Goal: Task Accomplishment & Management: Use online tool/utility

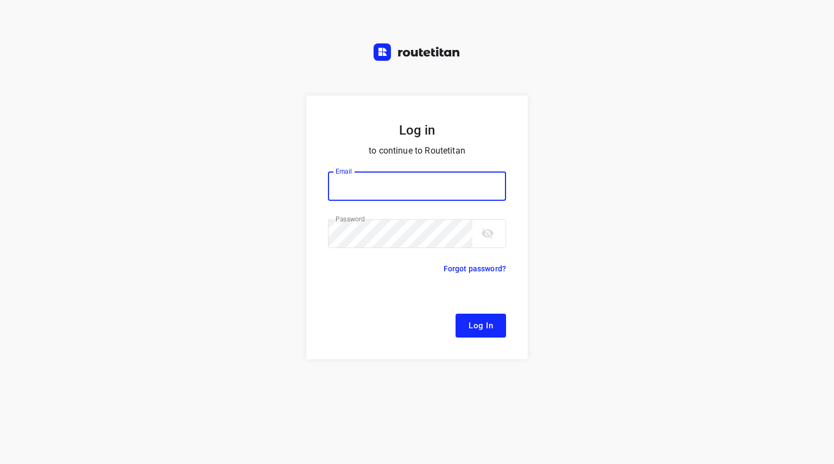
type input "[EMAIL_ADDRESS][DOMAIN_NAME]"
click at [488, 326] on span "Log In" at bounding box center [481, 326] width 24 height 14
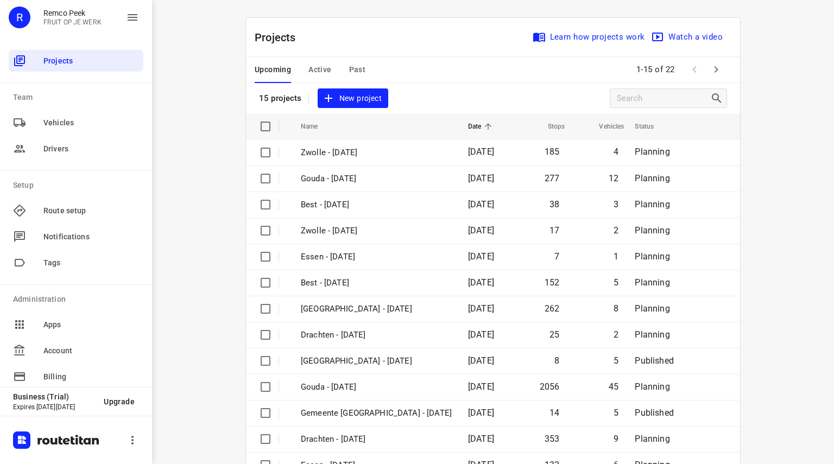
click at [316, 71] on span "Active" at bounding box center [320, 70] width 23 height 14
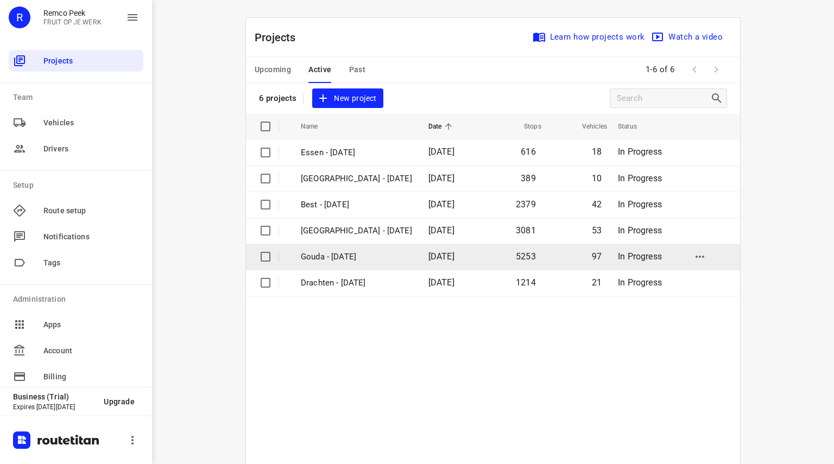
click at [329, 246] on td "Gouda - [DATE]" at bounding box center [355, 257] width 130 height 26
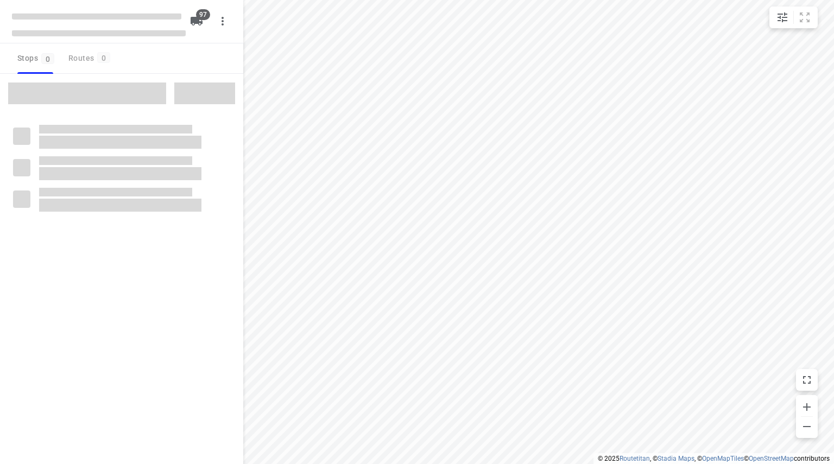
checkbox input "true"
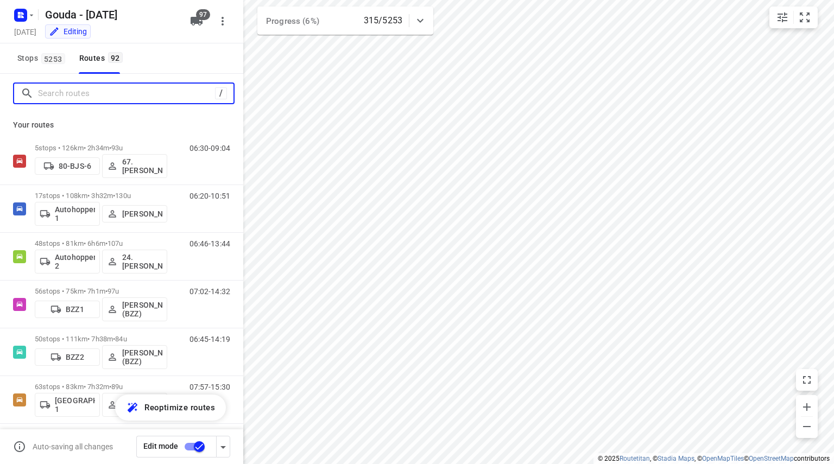
click at [74, 95] on input "Search routes" at bounding box center [126, 93] width 177 height 17
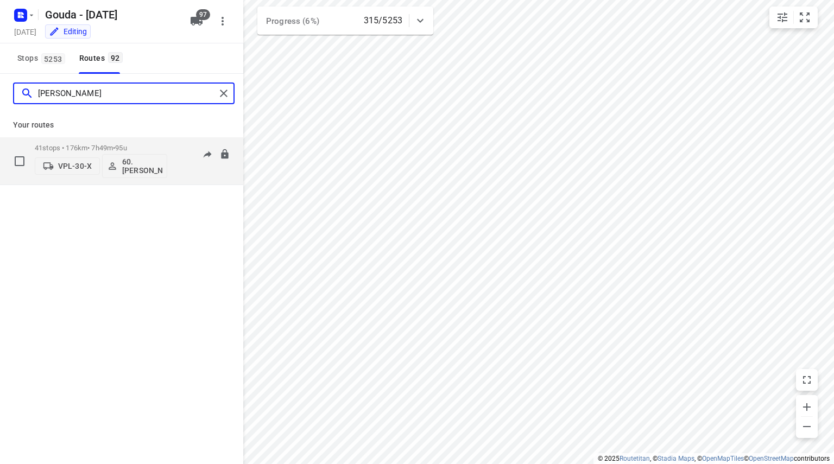
type input "[PERSON_NAME]"
click at [101, 144] on p "41 stops • 176km • 7h49m • 95u" at bounding box center [101, 148] width 133 height 8
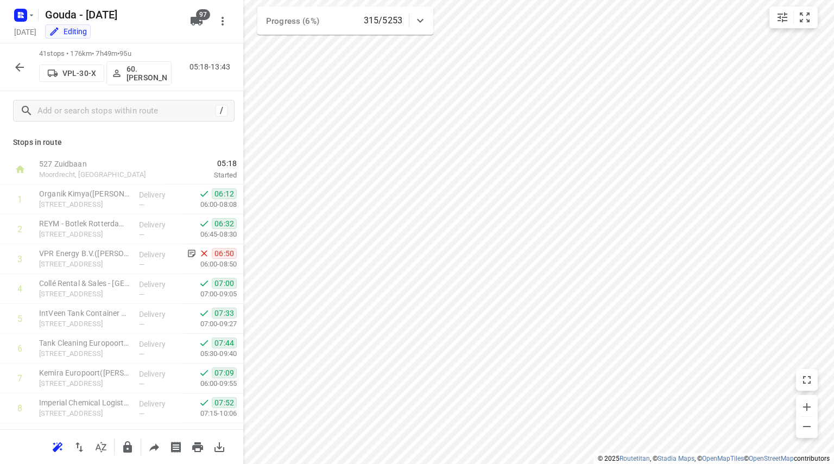
click at [12, 65] on button "button" at bounding box center [20, 67] width 22 height 22
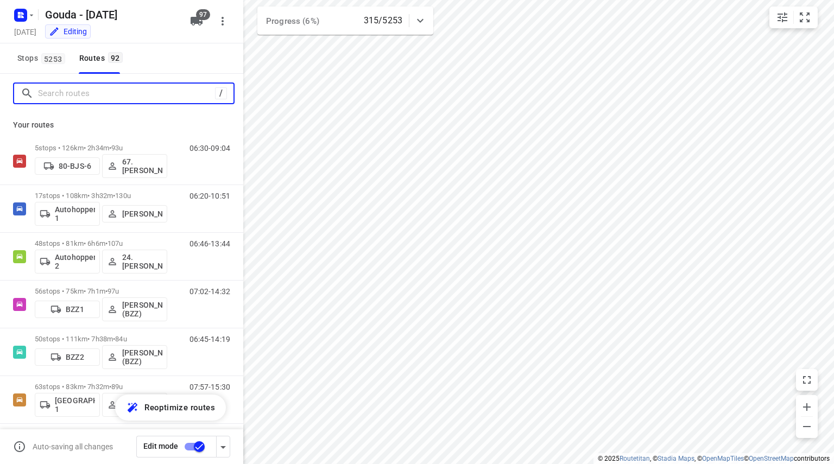
click at [150, 95] on input "Search routes" at bounding box center [126, 93] width 177 height 17
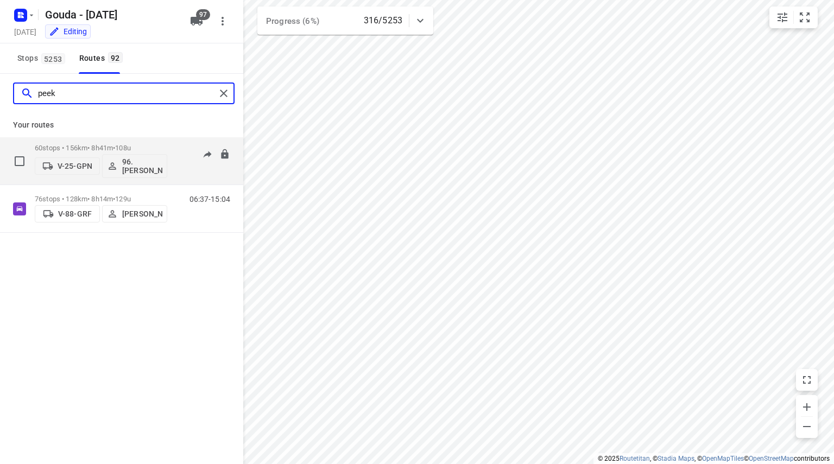
type input "peek"
click at [146, 142] on div "60 stops • 156km • 8h41m • 108u V-25-GPN 96.[PERSON_NAME]" at bounding box center [101, 161] width 133 height 45
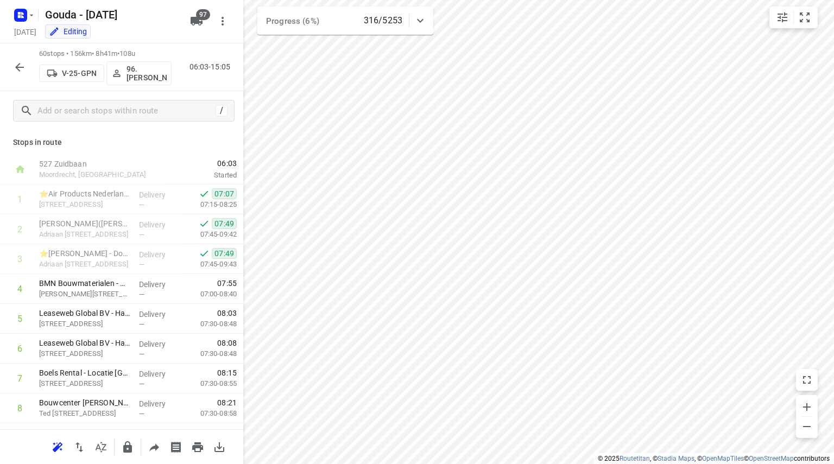
click at [14, 67] on icon "button" at bounding box center [19, 67] width 13 height 13
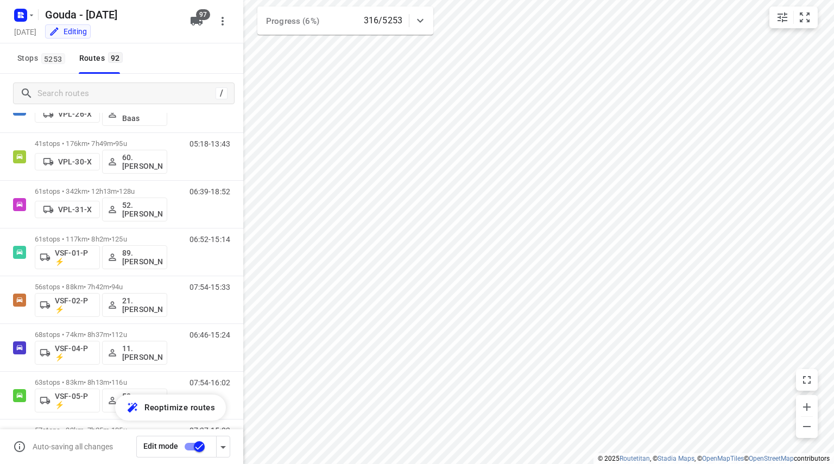
scroll to position [3652, 0]
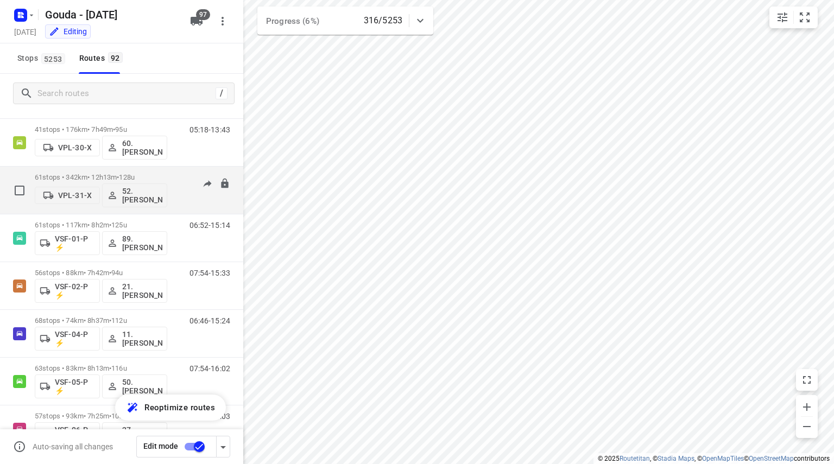
click at [135, 175] on span "128u" at bounding box center [127, 177] width 16 height 8
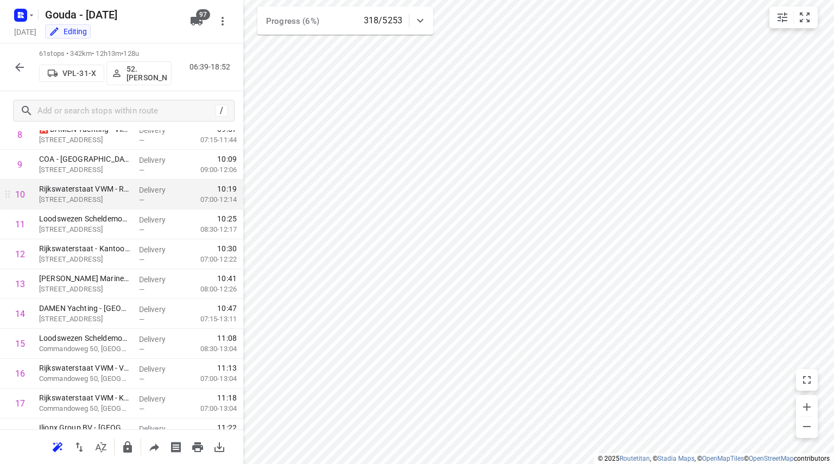
scroll to position [0, 0]
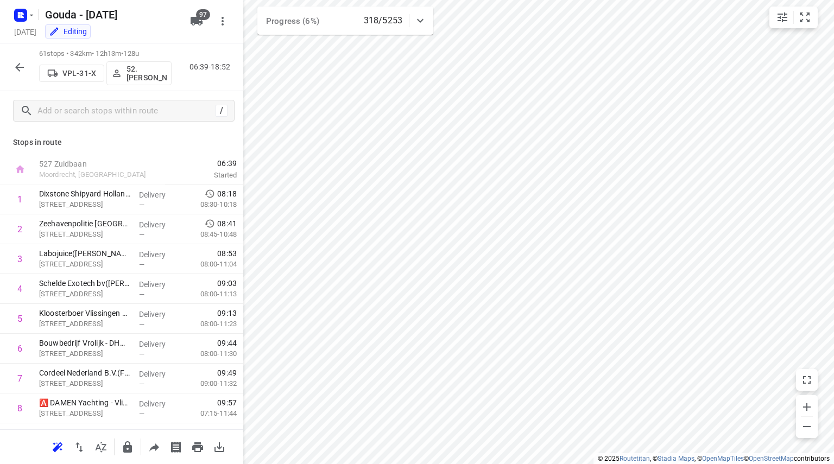
click at [16, 62] on icon "button" at bounding box center [19, 67] width 13 height 13
